Goal: Information Seeking & Learning: Learn about a topic

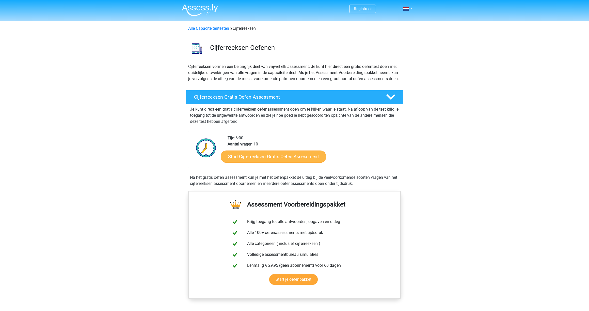
click at [260, 162] on link "Start Cijferreeksen Gratis Oefen Assessment" at bounding box center [273, 156] width 105 height 12
click at [290, 285] on link "Start je oefenpakket" at bounding box center [293, 279] width 49 height 11
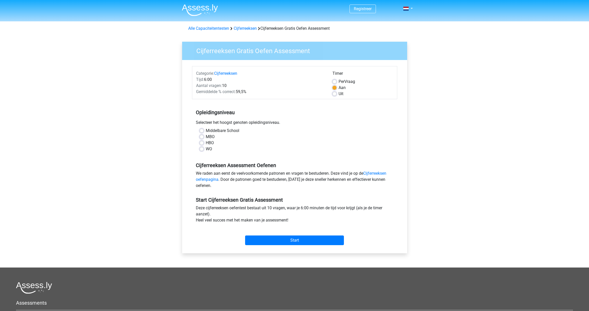
click at [339, 93] on label "Uit" at bounding box center [341, 94] width 5 height 6
click at [336, 93] on input "Uit" at bounding box center [335, 93] width 4 height 5
radio input "true"
click at [206, 130] on label "Middelbare School" at bounding box center [223, 131] width 34 height 6
click at [202, 130] on input "Middelbare School" at bounding box center [202, 130] width 4 height 5
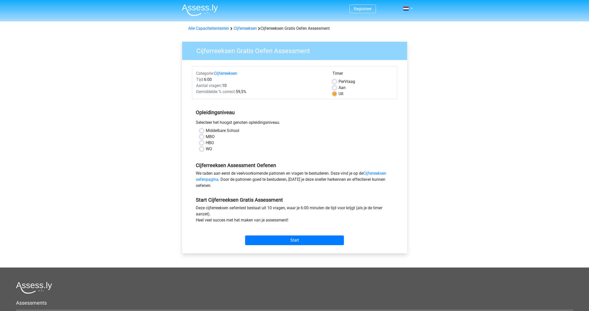
radio input "true"
click at [293, 239] on input "Start" at bounding box center [294, 240] width 99 height 10
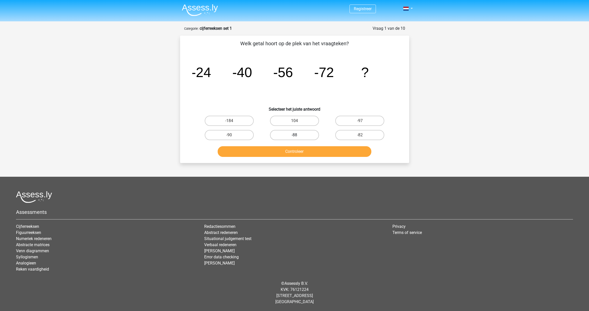
click at [296, 134] on label "-88" at bounding box center [294, 135] width 49 height 10
click at [296, 135] on input "-88" at bounding box center [296, 136] width 3 height 3
radio input "true"
click at [294, 151] on button "Controleer" at bounding box center [295, 151] width 154 height 11
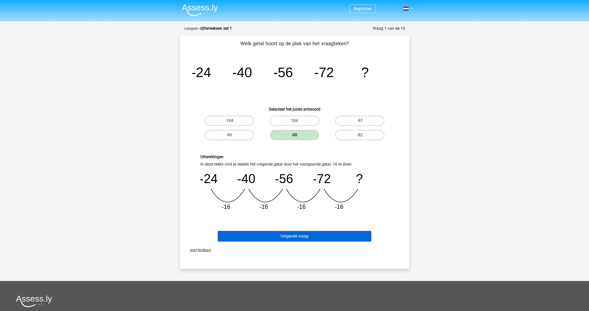
click at [287, 234] on button "Volgende vraag" at bounding box center [295, 236] width 154 height 11
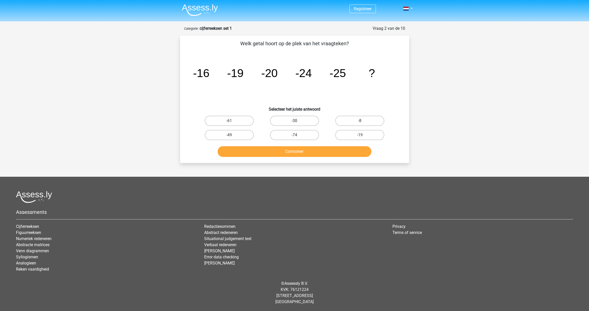
click at [296, 119] on label "-30" at bounding box center [294, 121] width 49 height 10
click at [296, 121] on input "-30" at bounding box center [296, 122] width 3 height 3
radio input "true"
click at [296, 151] on button "Controleer" at bounding box center [295, 151] width 154 height 11
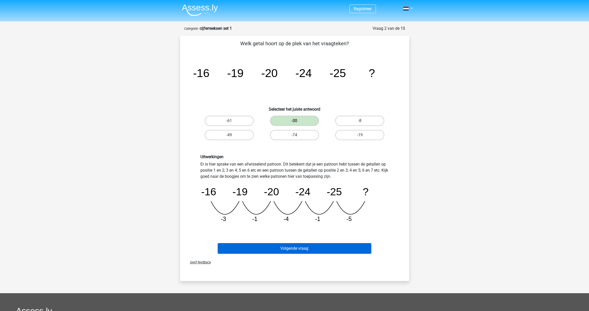
click at [298, 247] on button "Volgende vraag" at bounding box center [295, 248] width 154 height 11
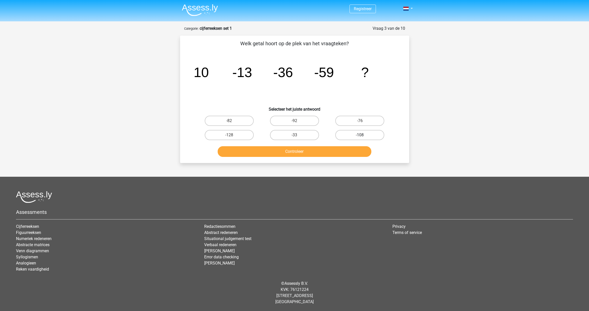
click at [362, 133] on label "-108" at bounding box center [360, 135] width 49 height 10
click at [362, 135] on input "-108" at bounding box center [361, 136] width 3 height 3
radio input "true"
click at [293, 151] on button "Controleer" at bounding box center [295, 151] width 154 height 11
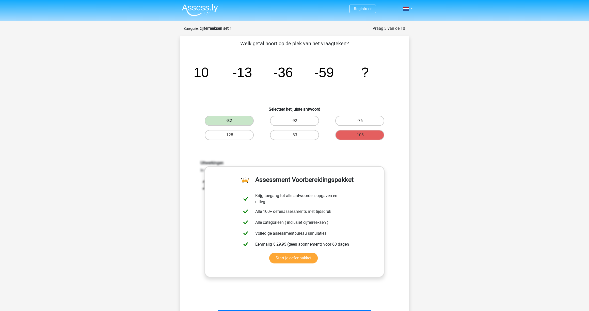
click at [232, 120] on label "-82" at bounding box center [229, 121] width 49 height 10
click at [237, 119] on label "-82" at bounding box center [229, 121] width 49 height 10
click at [410, 194] on div "Vraag 3 van de 10 Categorie: cijferreeksen set 1 Welk getal hoort op de plek va…" at bounding box center [294, 186] width 237 height 322
click at [310, 155] on div "Uitwerkingen In deze reeks vind je steeds het volgende getal door het voorgaand…" at bounding box center [294, 227] width 213 height 158
drag, startPoint x: 322, startPoint y: 71, endPoint x: 330, endPoint y: 70, distance: 8.5
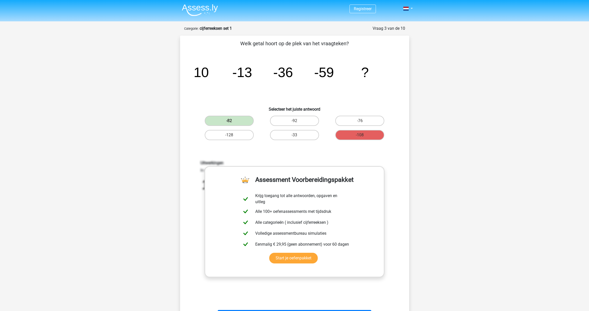
click at [209, 71] on tspan "-59" at bounding box center [201, 72] width 15 height 15
